Goal: Information Seeking & Learning: Compare options

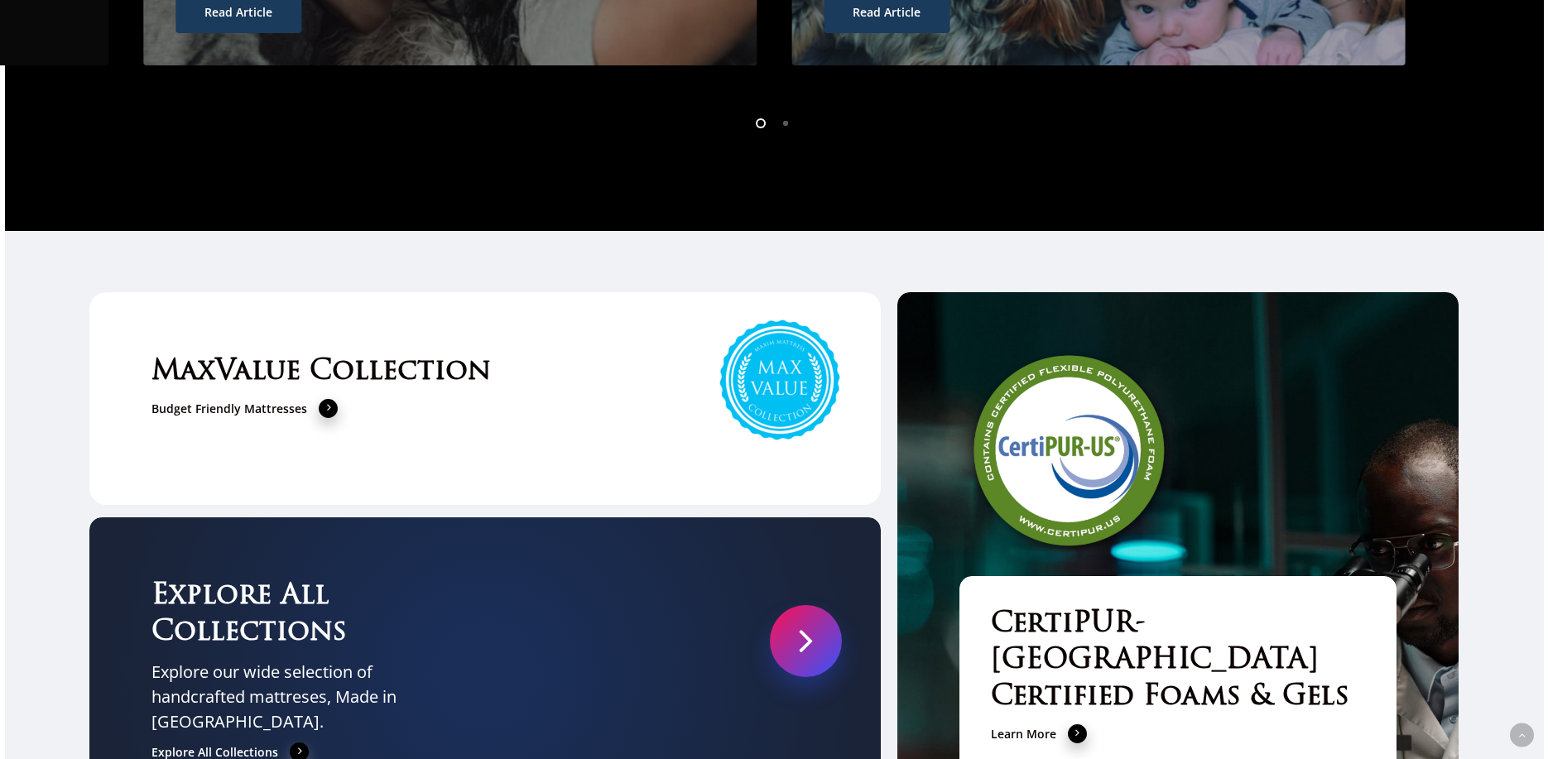
scroll to position [5694, 0]
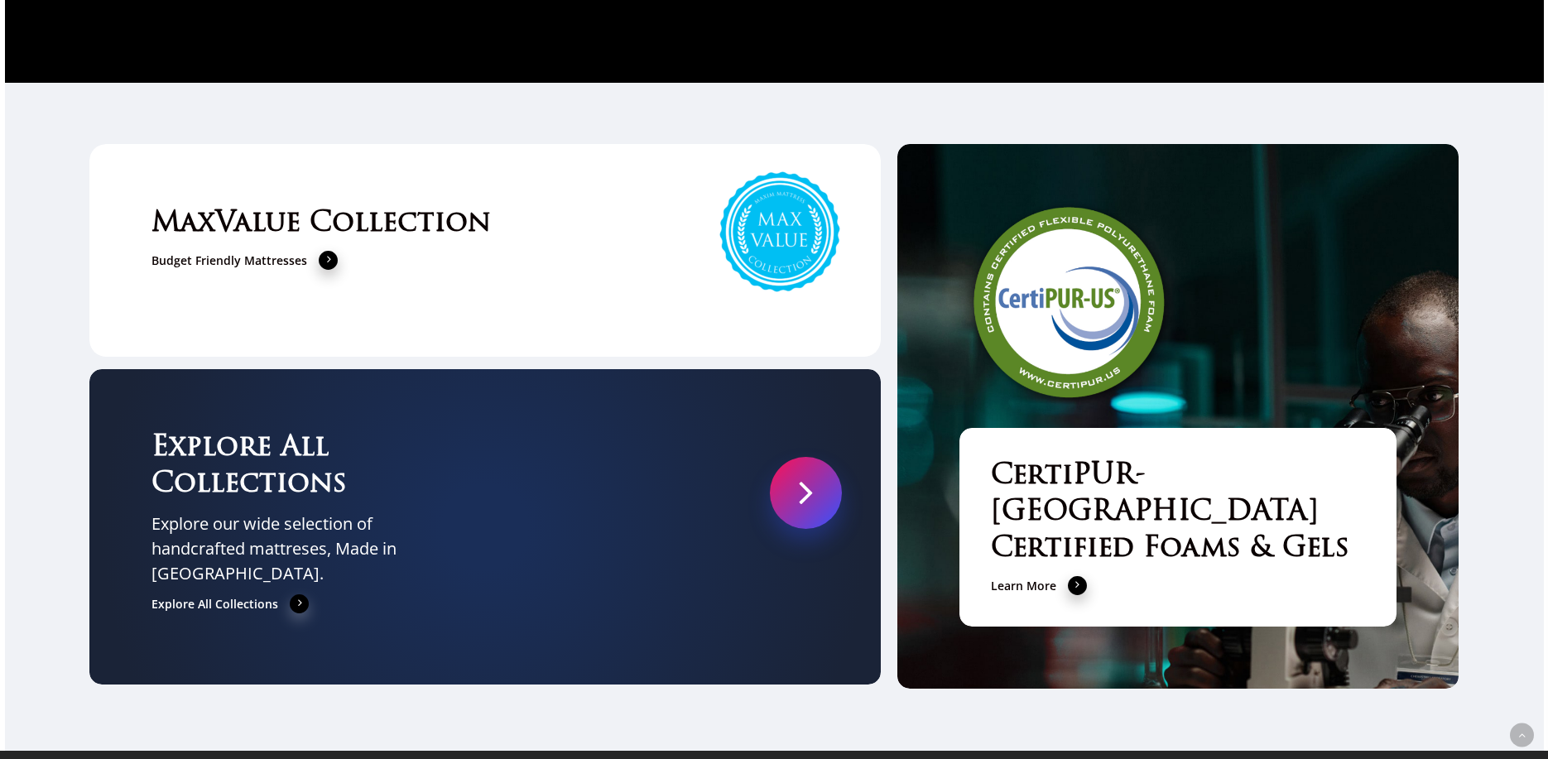
click at [789, 457] on link at bounding box center [806, 493] width 72 height 72
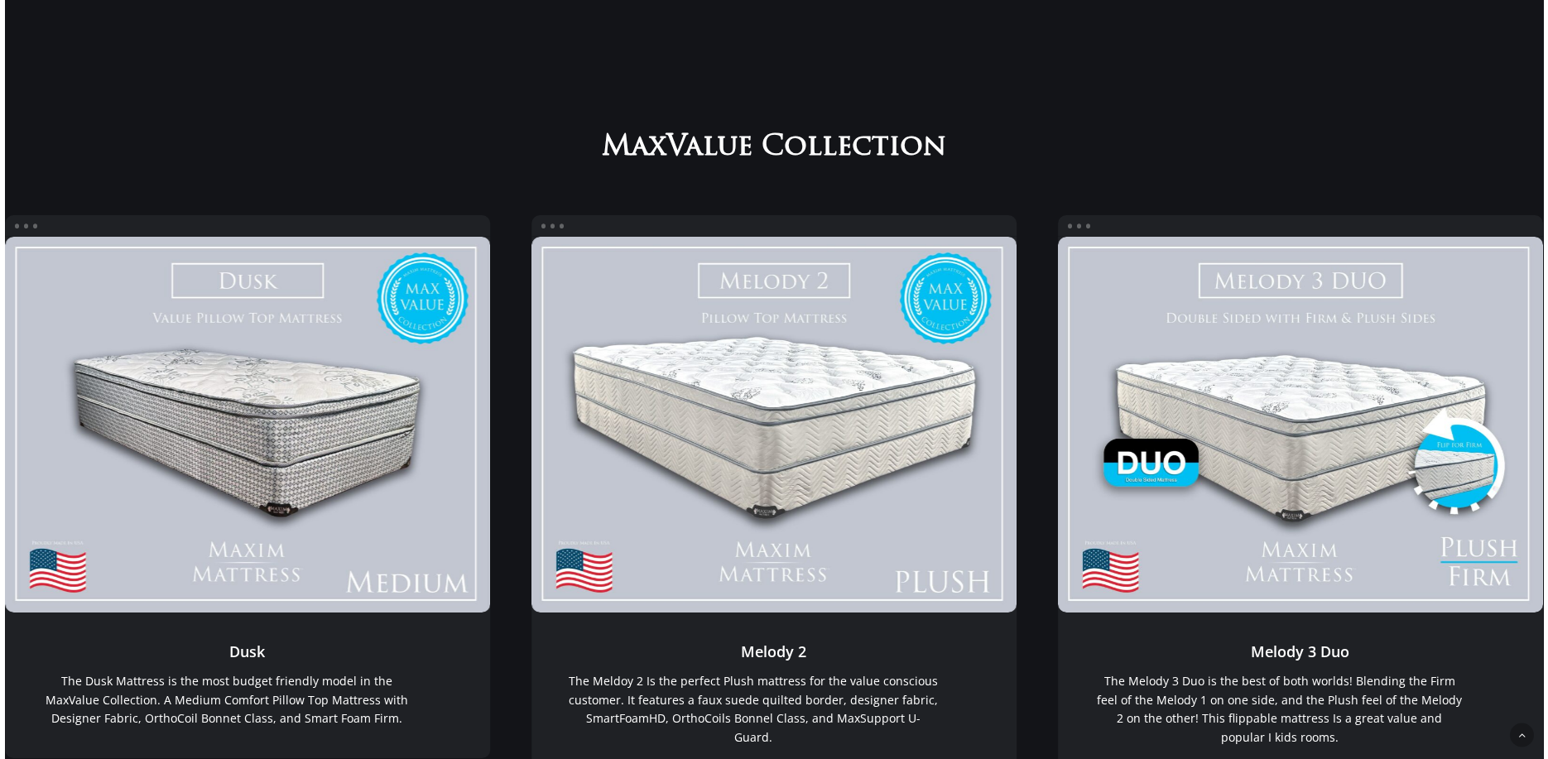
scroll to position [331, 0]
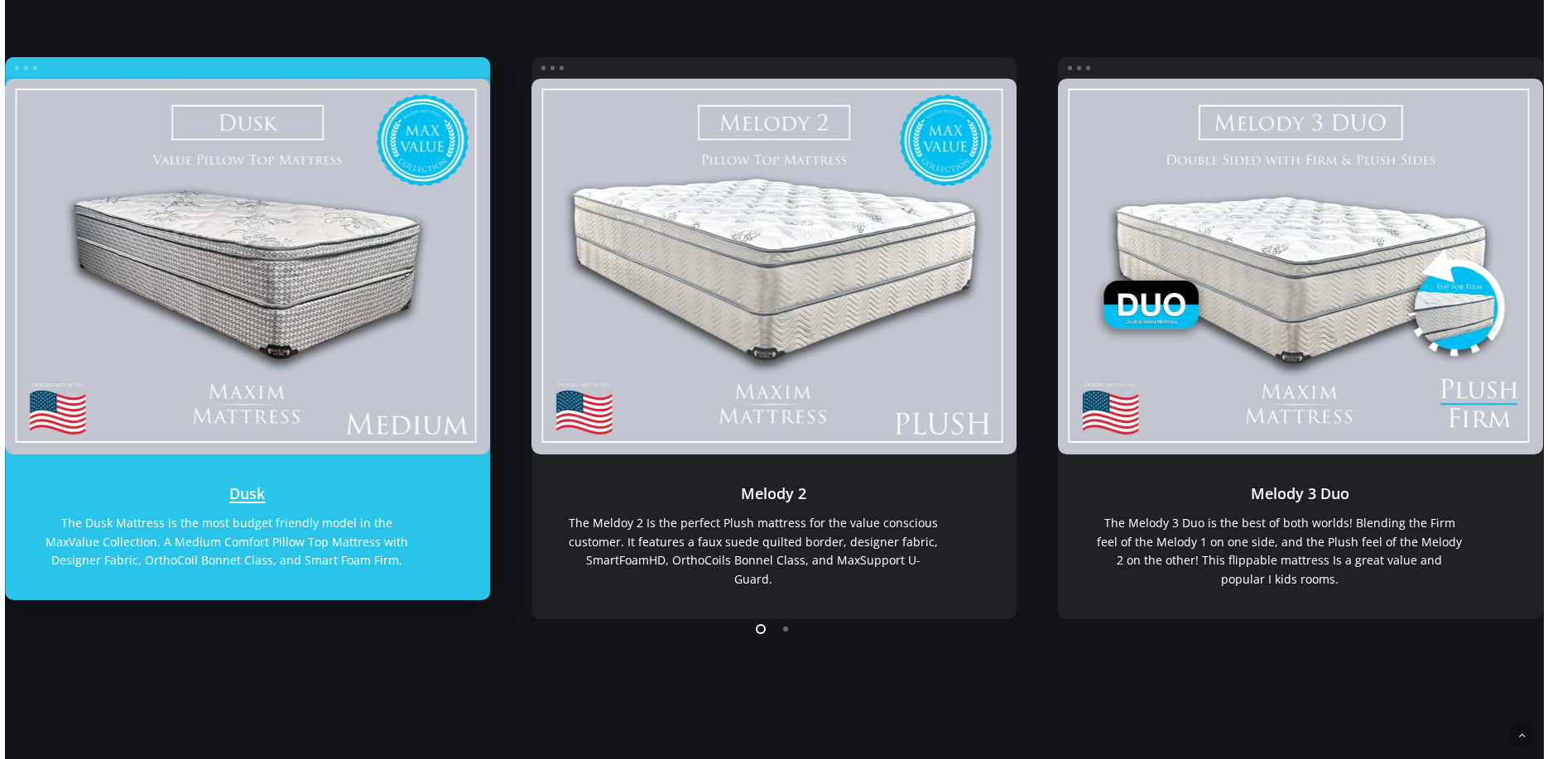
click at [380, 293] on link "Dusk" at bounding box center [247, 267] width 485 height 377
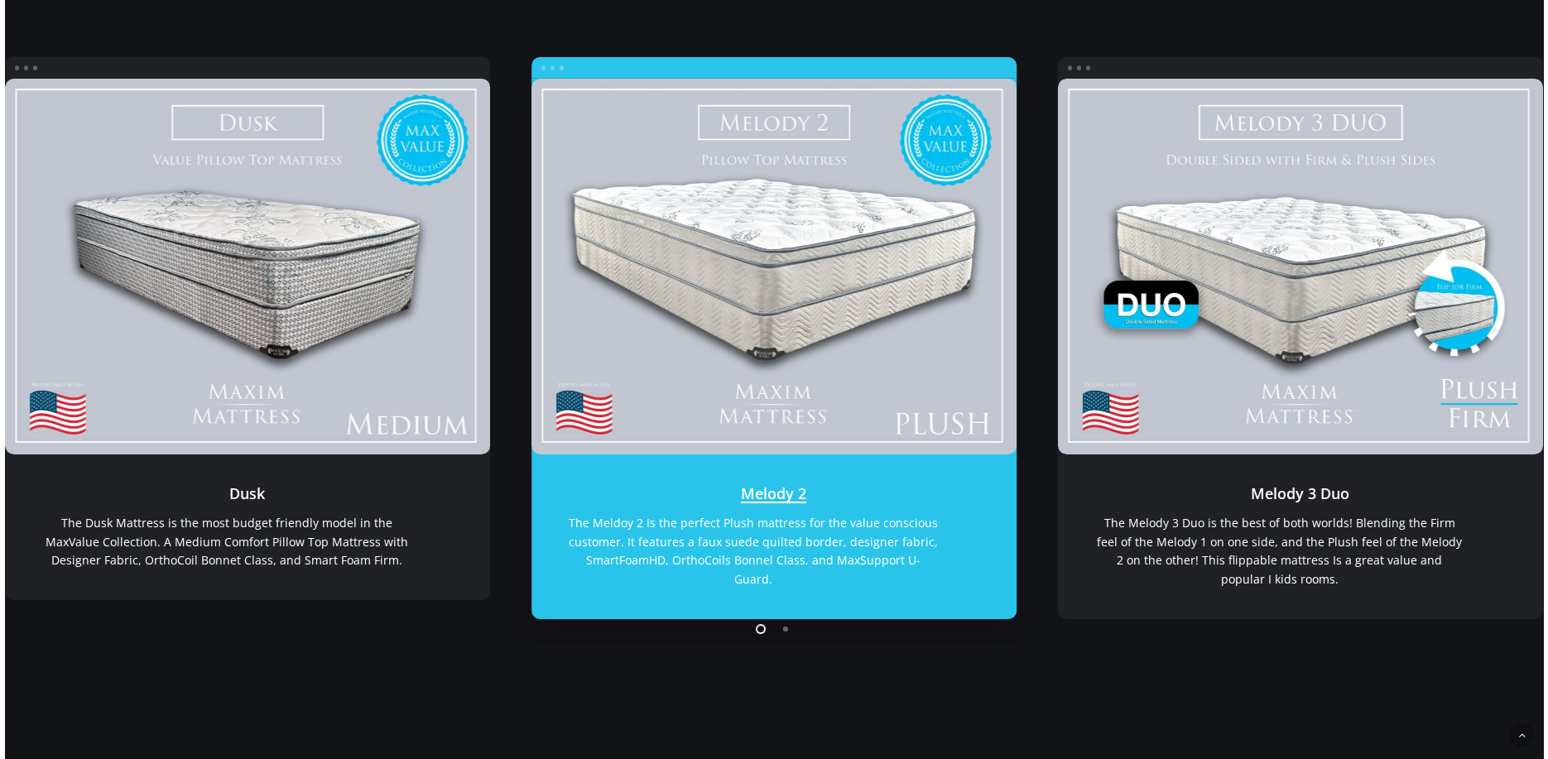
click at [785, 301] on link "Melody 2" at bounding box center [773, 267] width 485 height 377
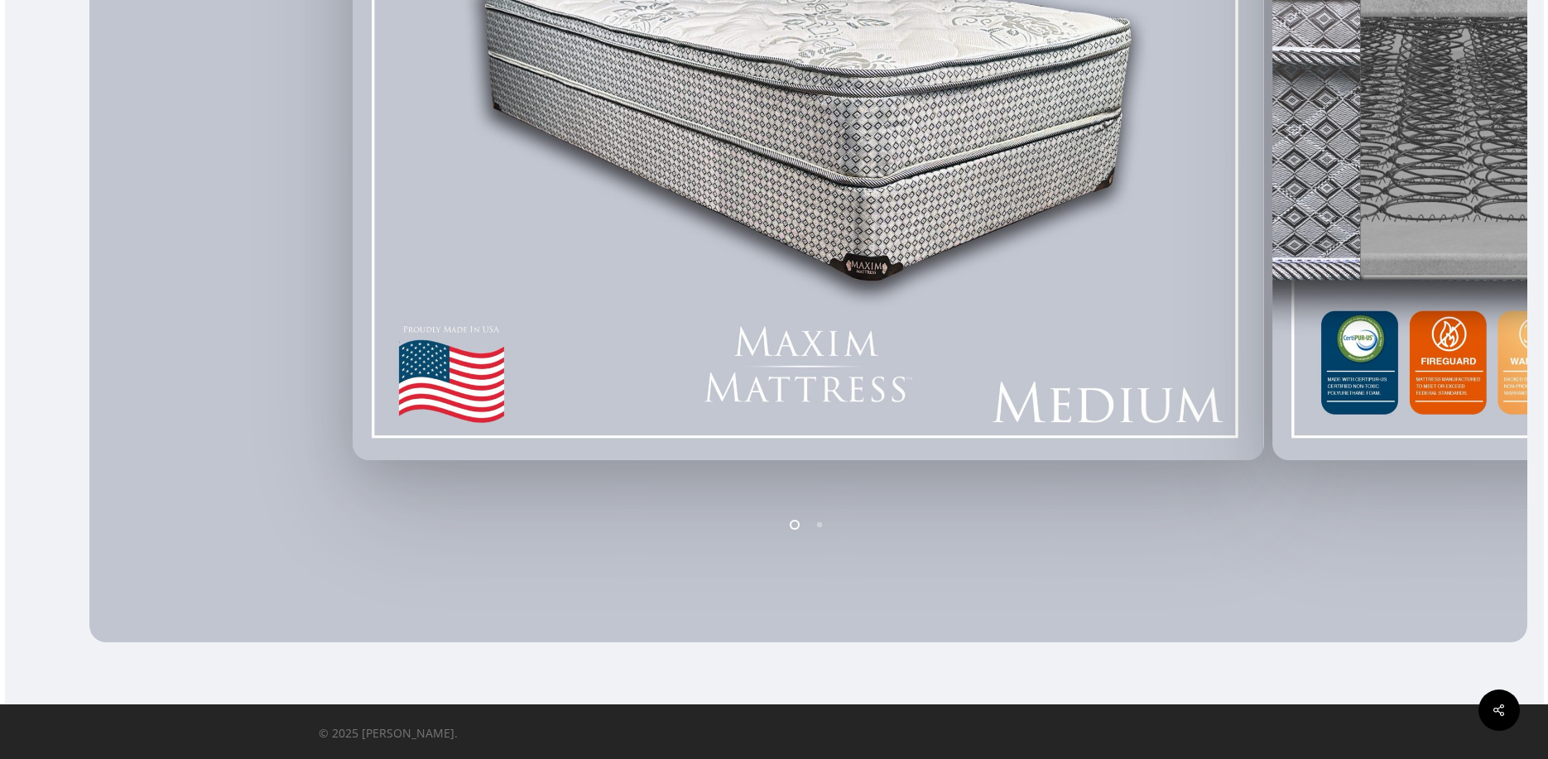
scroll to position [190, 0]
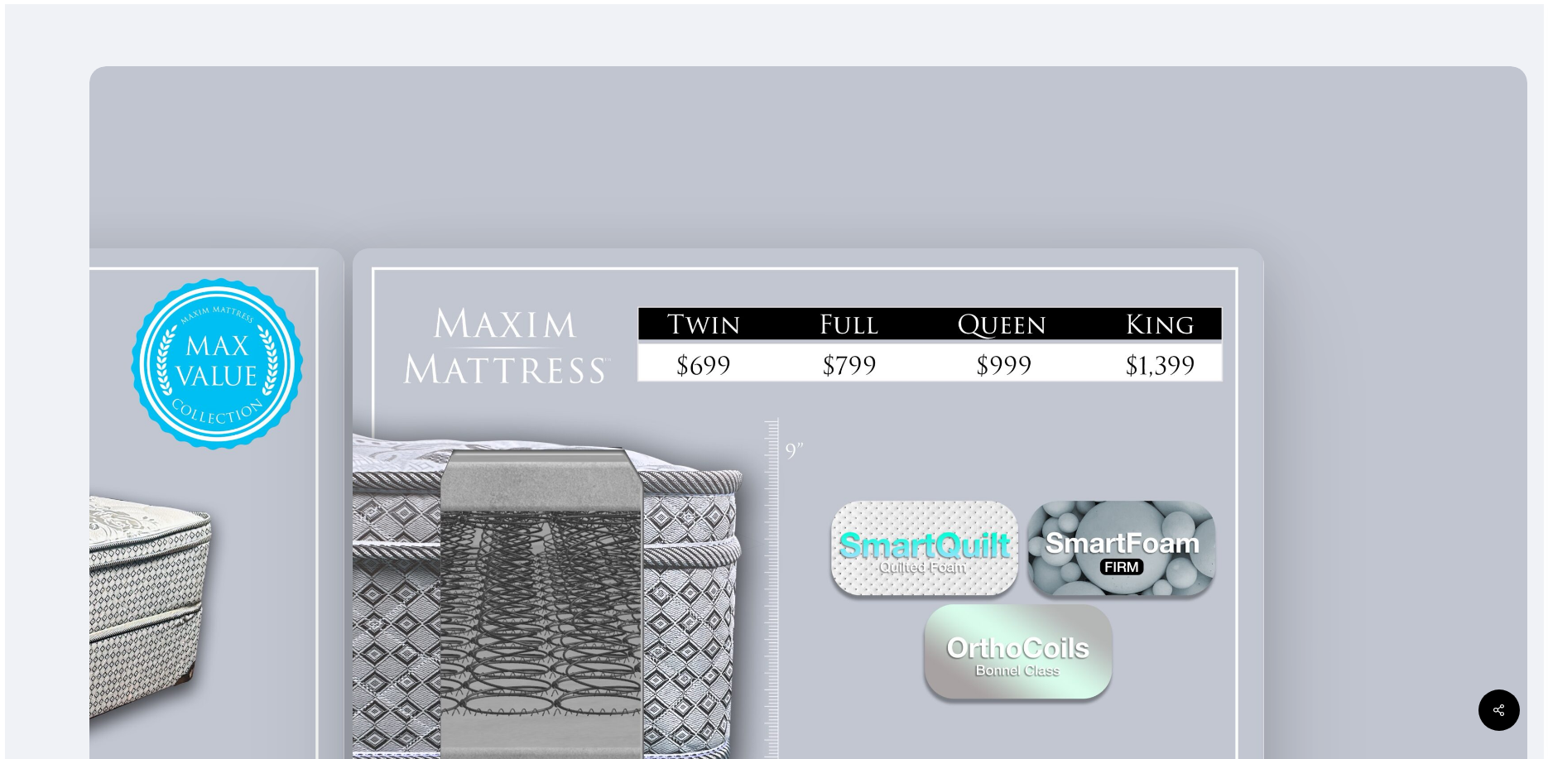
drag, startPoint x: 1424, startPoint y: 470, endPoint x: 1558, endPoint y: 656, distance: 228.8
click at [1547, 656] on html "Skip to main content Hit enter to search or ESC to close Close Search Maxim Mat…" at bounding box center [774, 531] width 1548 height 1443
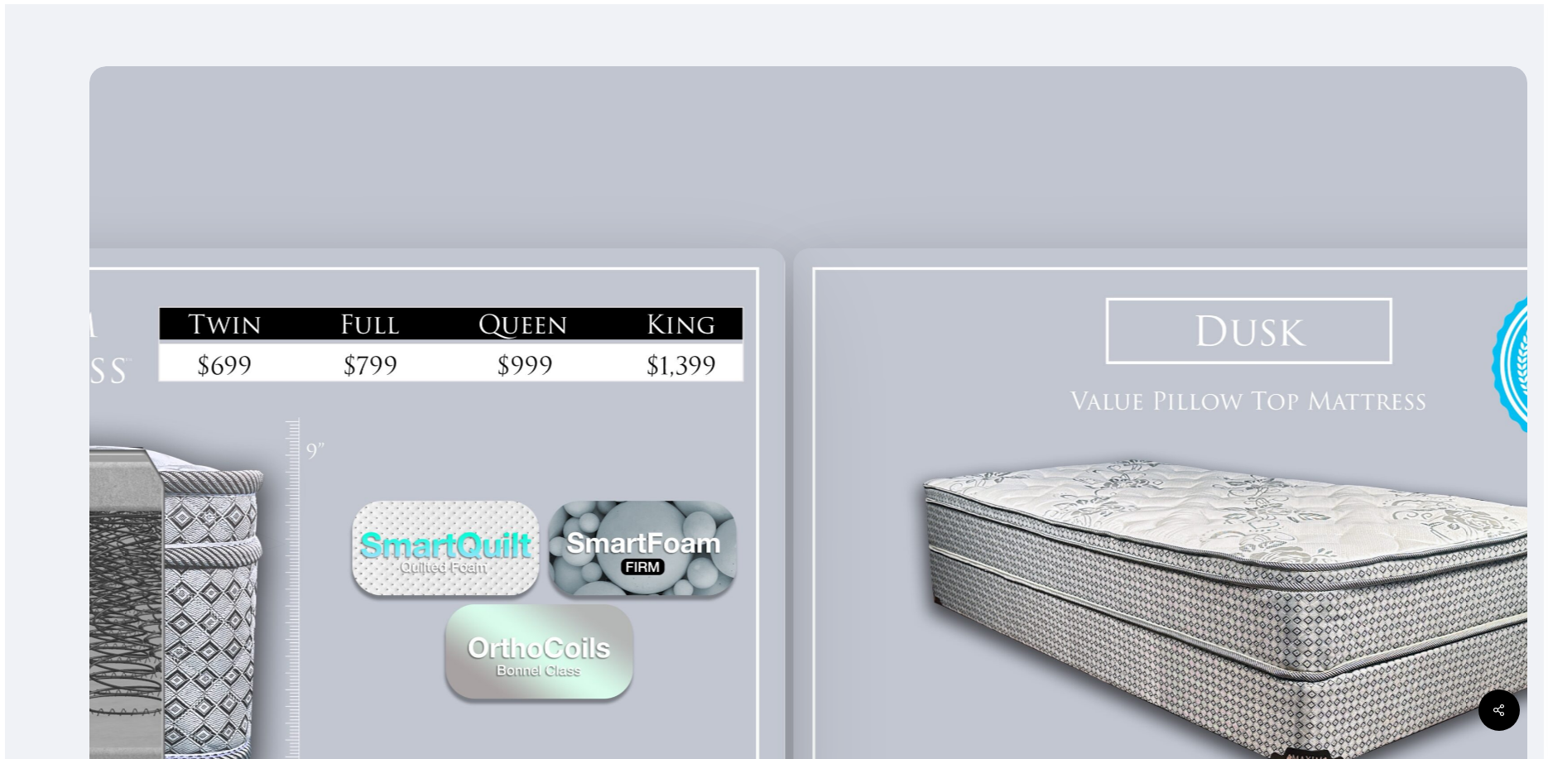
click at [1547, 699] on html "Skip to main content Hit enter to search or ESC to close Close Search Maxim Mat…" at bounding box center [774, 531] width 1548 height 1443
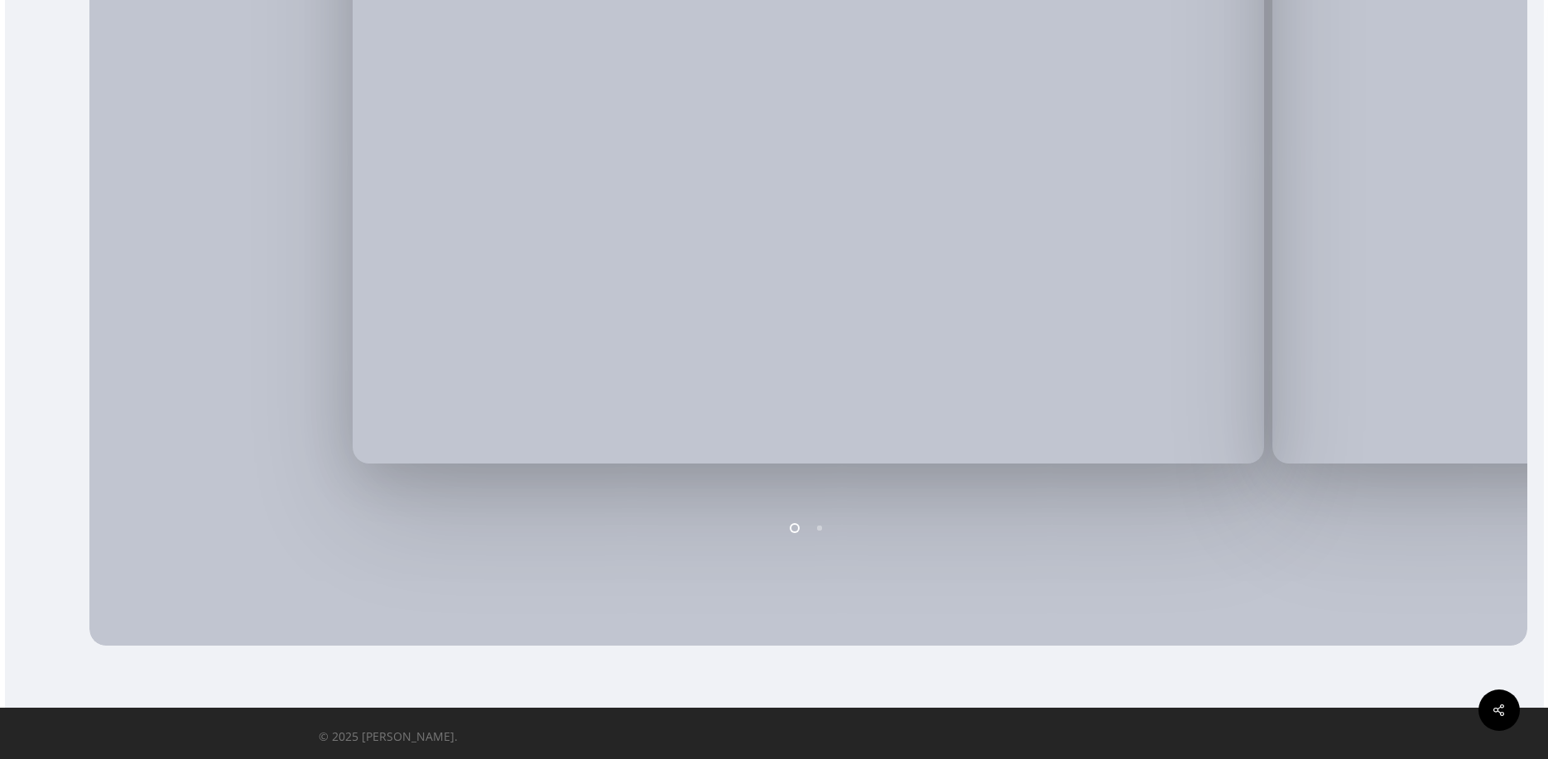
scroll to position [687, 0]
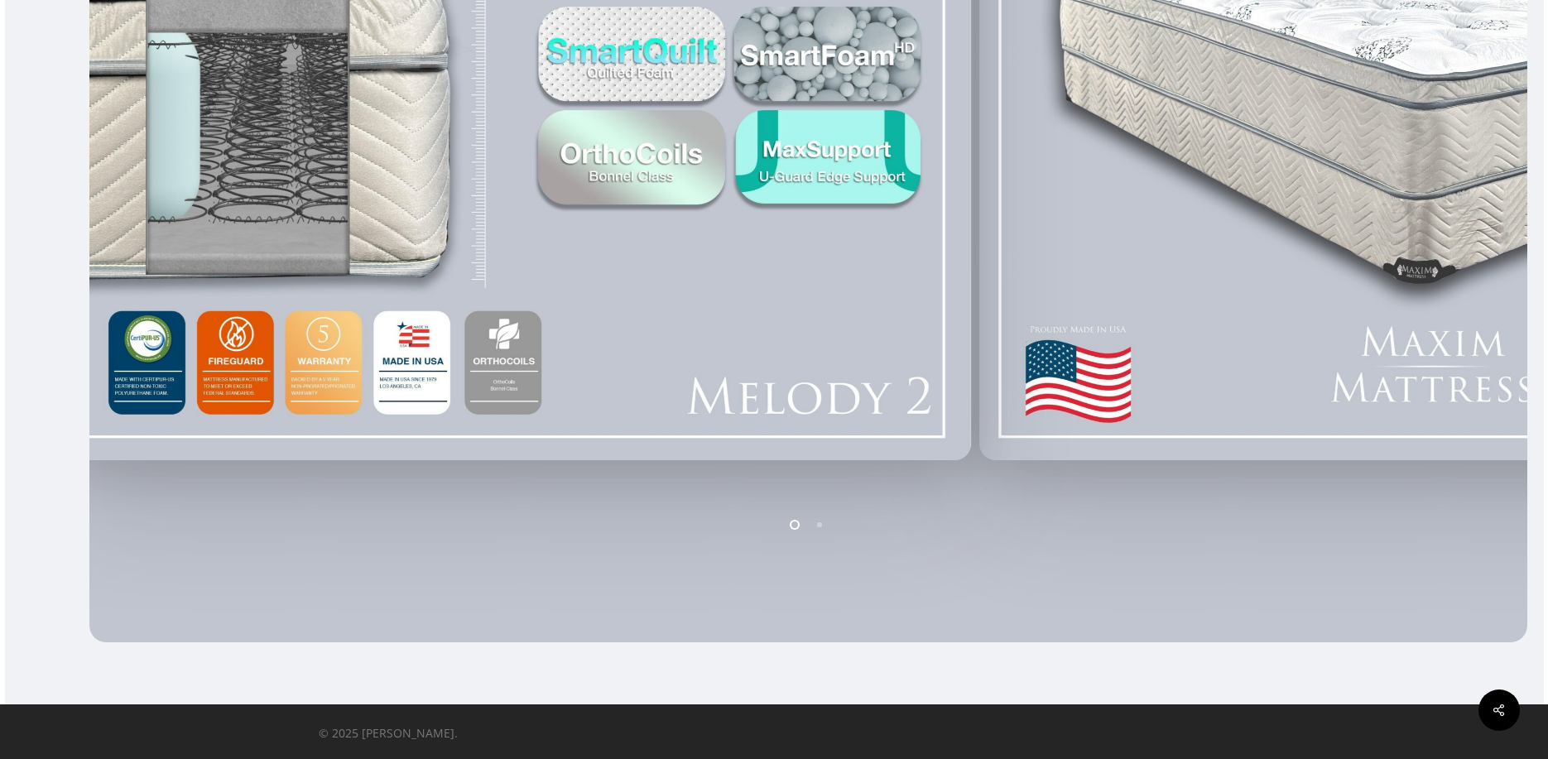
click at [22, 185] on div at bounding box center [774, 107] width 1539 height 1070
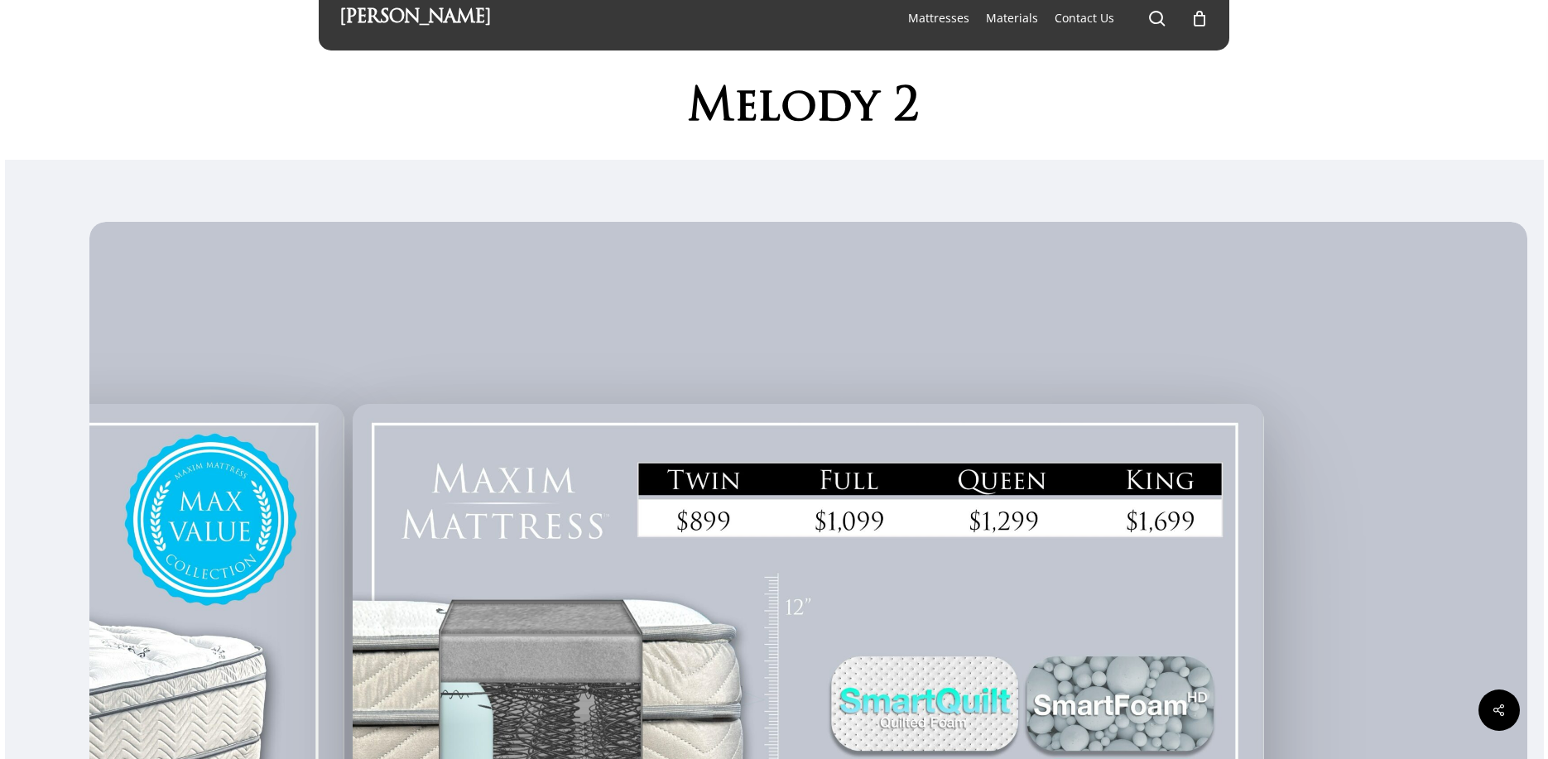
scroll to position [0, 0]
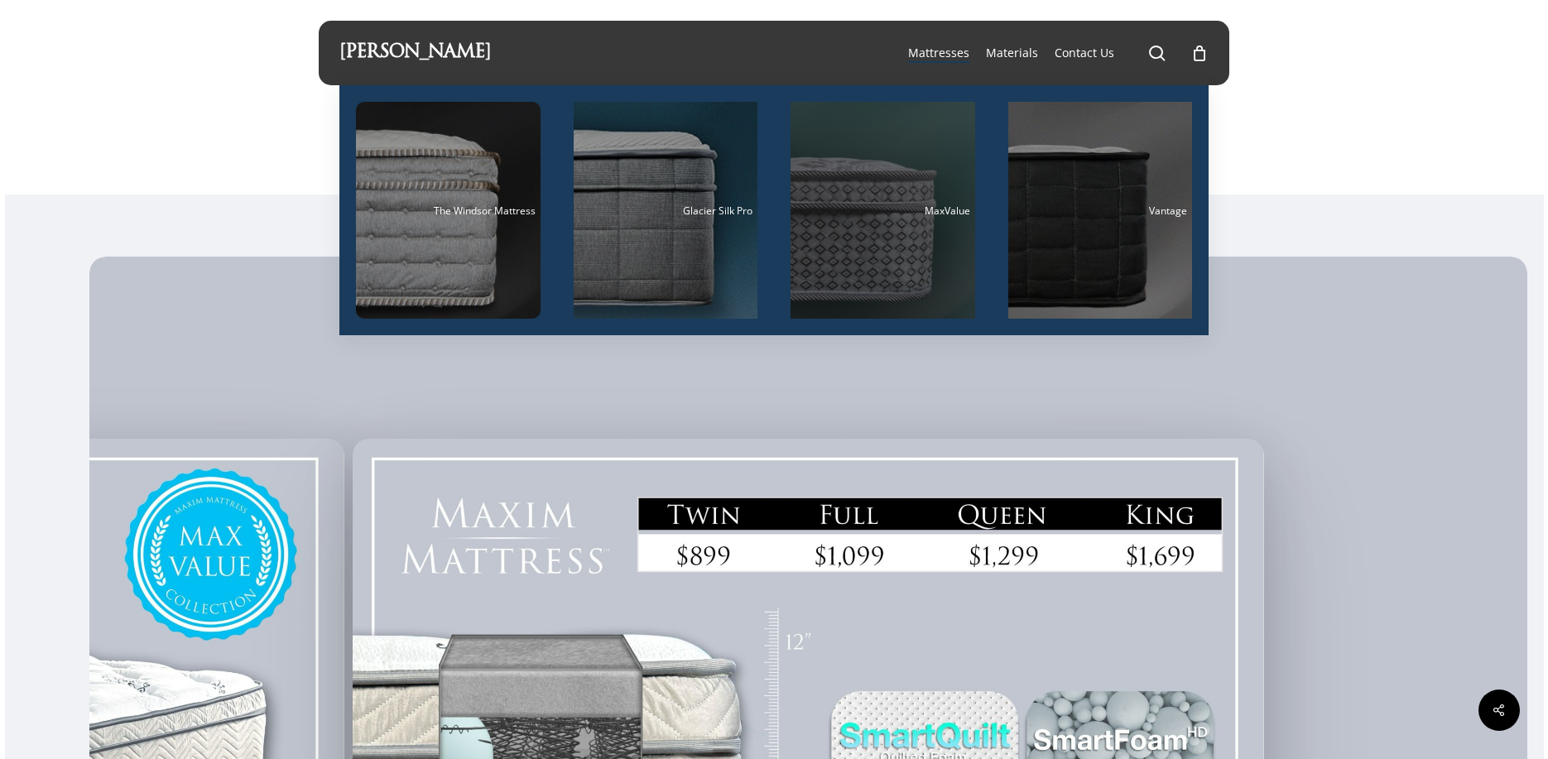
click at [879, 267] on div "Main Menu" at bounding box center [882, 210] width 185 height 217
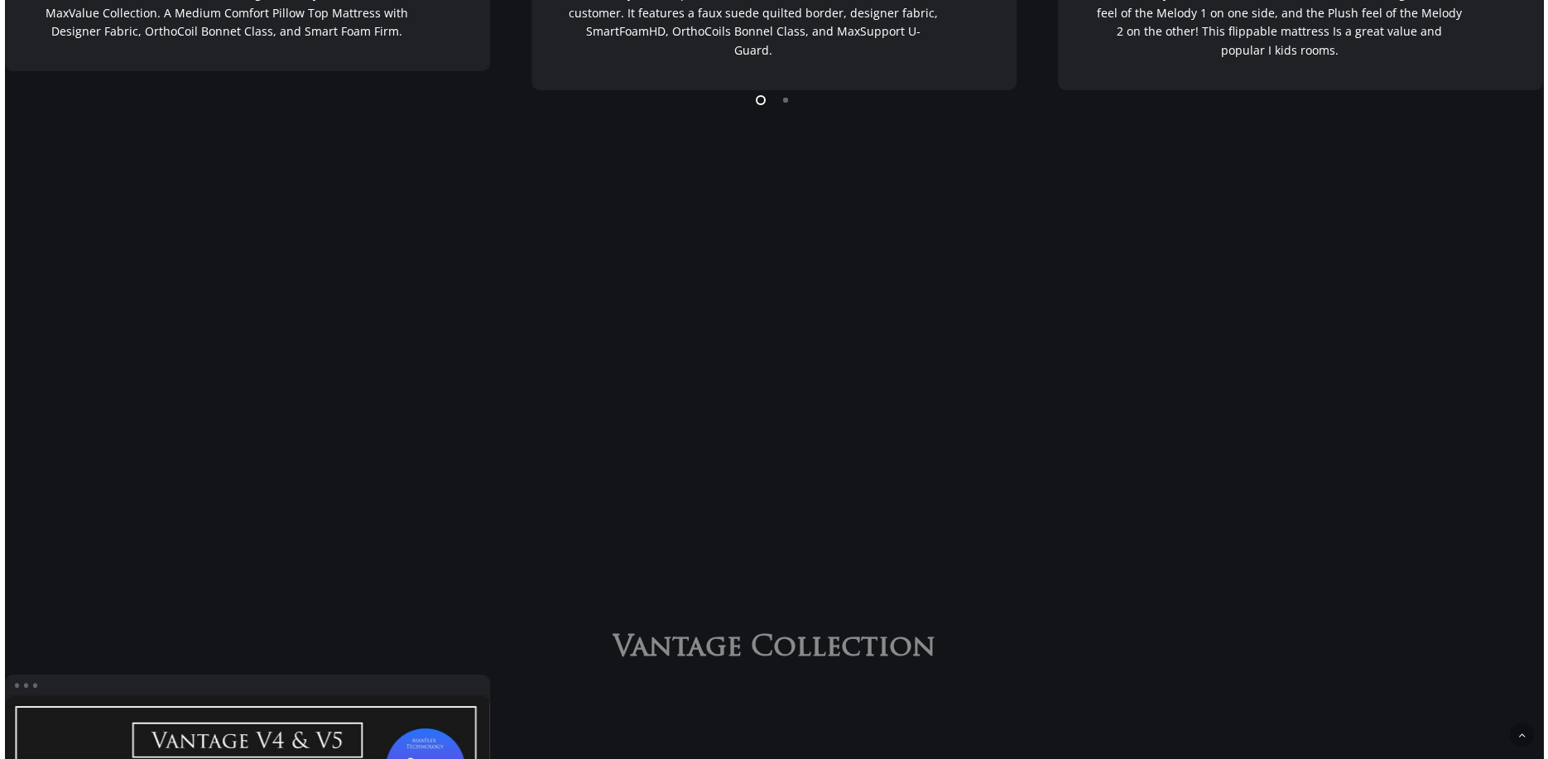
scroll to position [1076, 0]
